Goal: Task Accomplishment & Management: Use online tool/utility

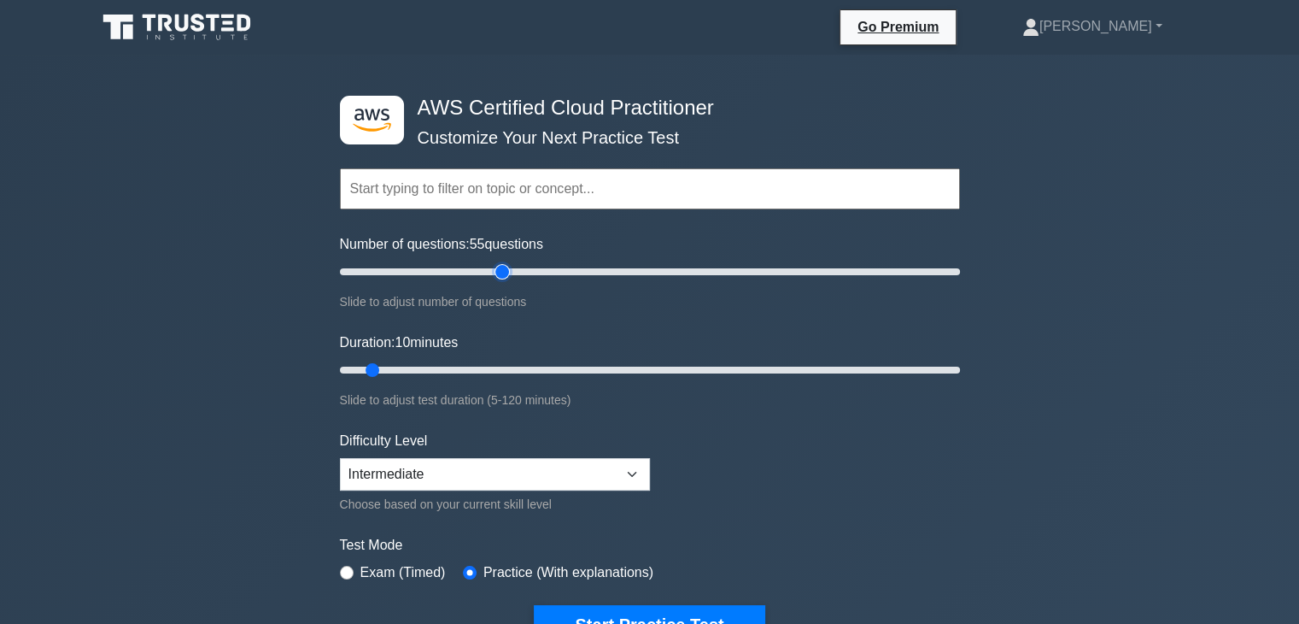
click at [495, 267] on input "Number of questions: 55 questions" at bounding box center [650, 271] width 620 height 21
click at [432, 263] on input "Number of questions: 35 questions" at bounding box center [650, 271] width 620 height 21
type input "25"
click at [414, 267] on input "Number of questions: 35 questions" at bounding box center [650, 271] width 620 height 21
click at [458, 363] on input "Duration: 25 minutes" at bounding box center [650, 370] width 620 height 21
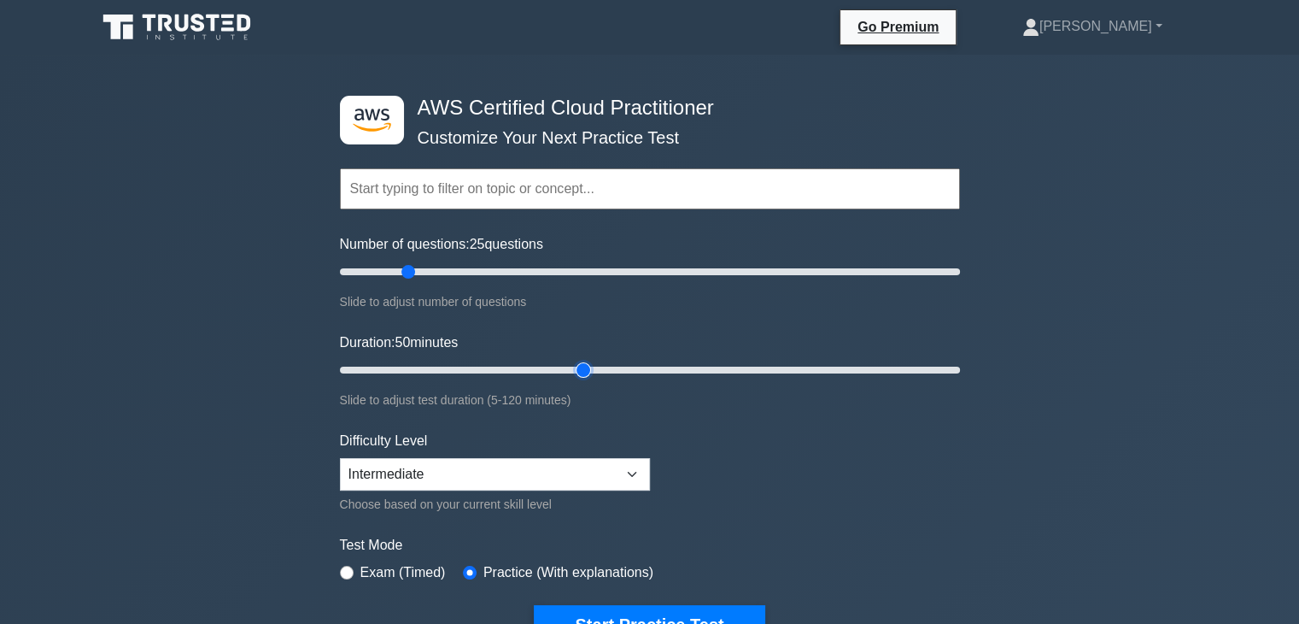
drag, startPoint x: 458, startPoint y: 363, endPoint x: 574, endPoint y: 367, distance: 116.2
type input "50"
click at [574, 367] on input "Duration: 50 minutes" at bounding box center [650, 370] width 620 height 21
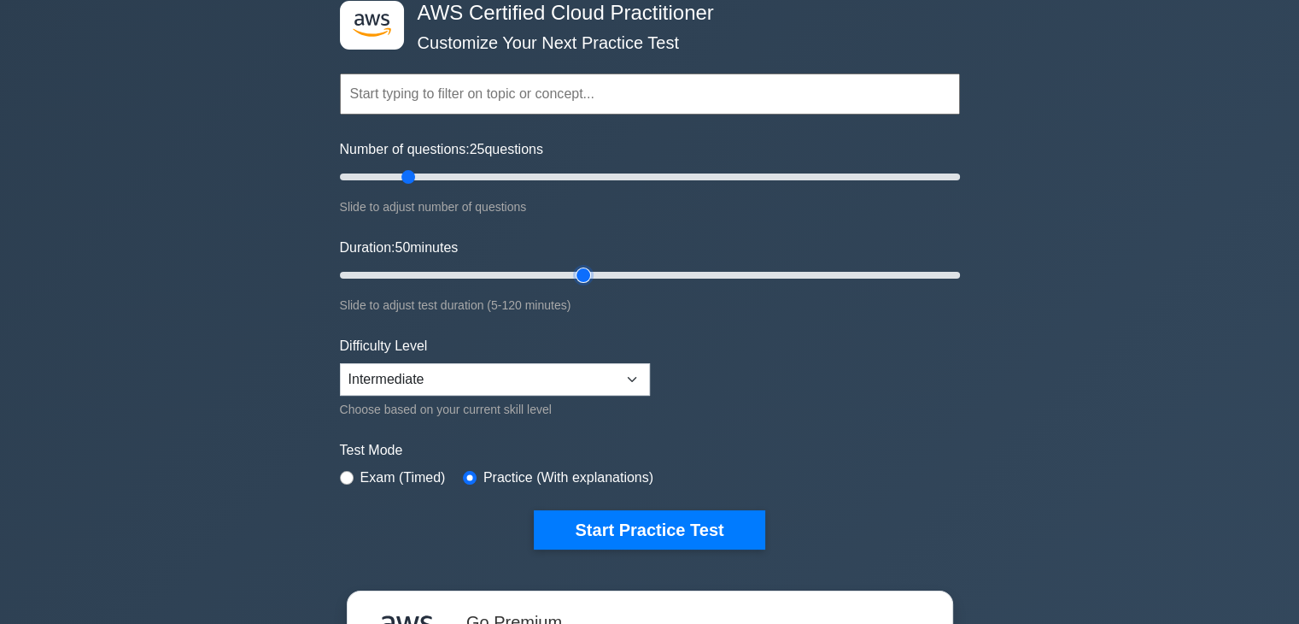
scroll to position [98, 0]
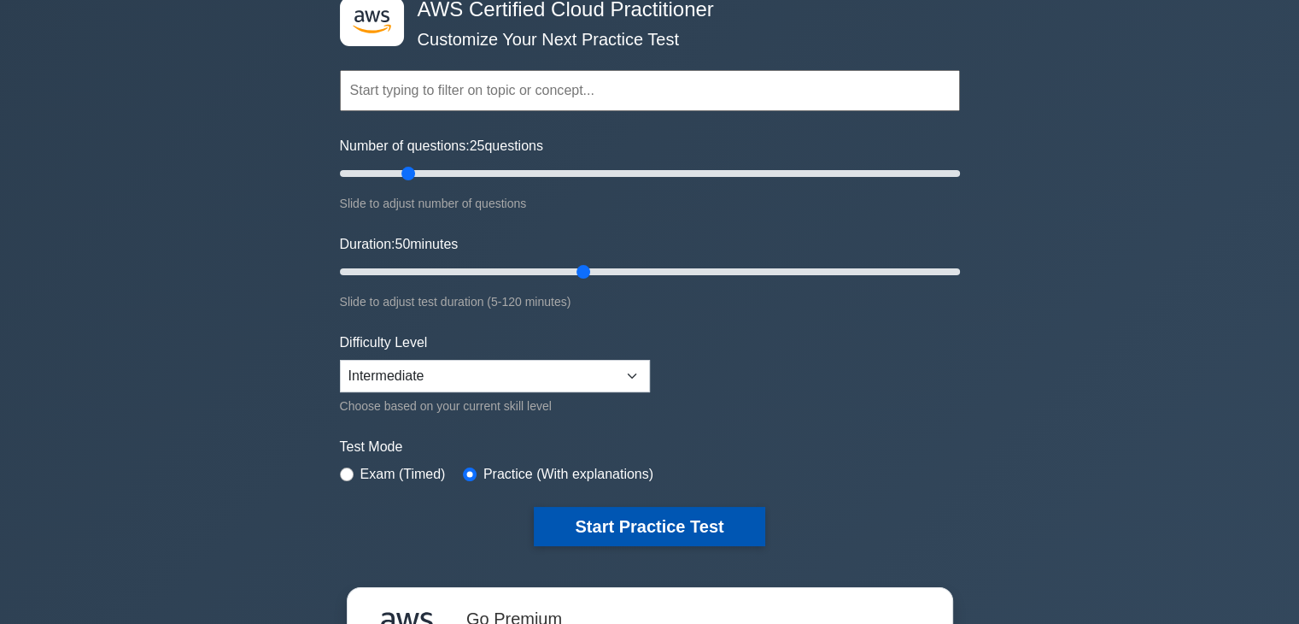
click at [602, 530] on button "Start Practice Test" at bounding box center [649, 526] width 231 height 39
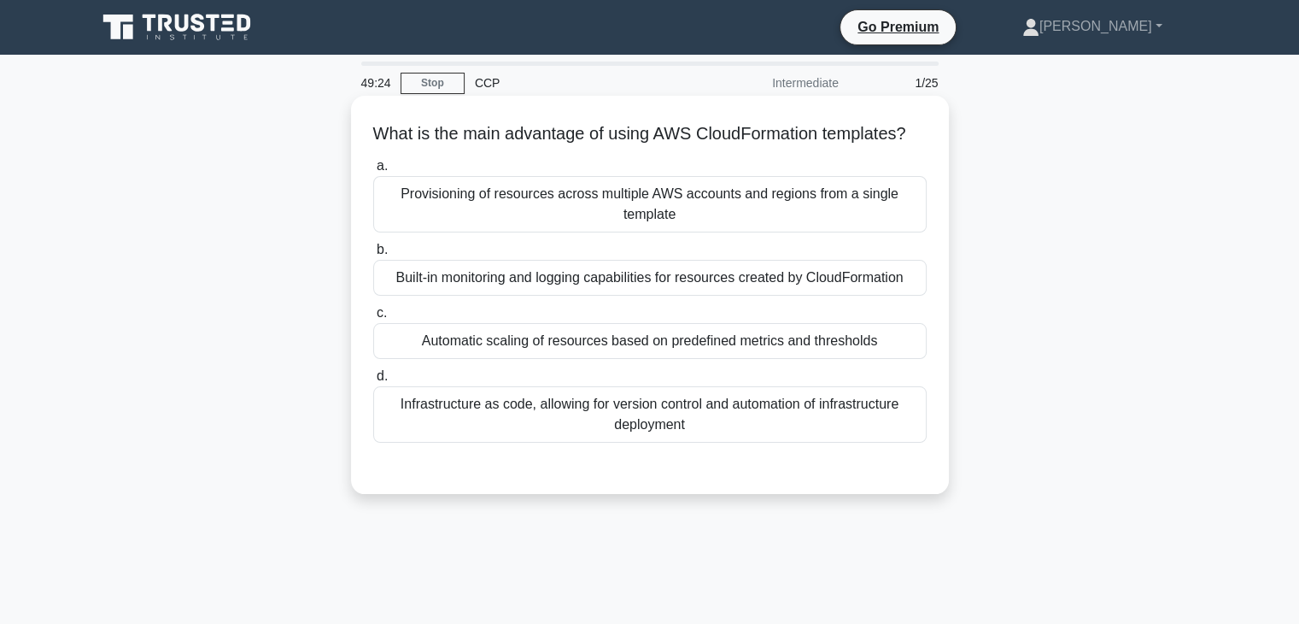
click at [571, 324] on label "c. Automatic scaling of resources based on predefined metrics and thresholds" at bounding box center [650, 330] width 554 height 56
click at [373, 319] on input "c. Automatic scaling of resources based on predefined metrics and thresholds" at bounding box center [373, 313] width 0 height 11
